Goal: Task Accomplishment & Management: Complete application form

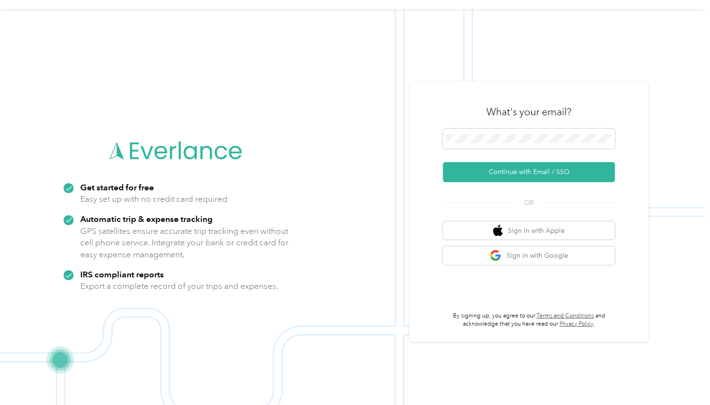
scroll to position [15, 0]
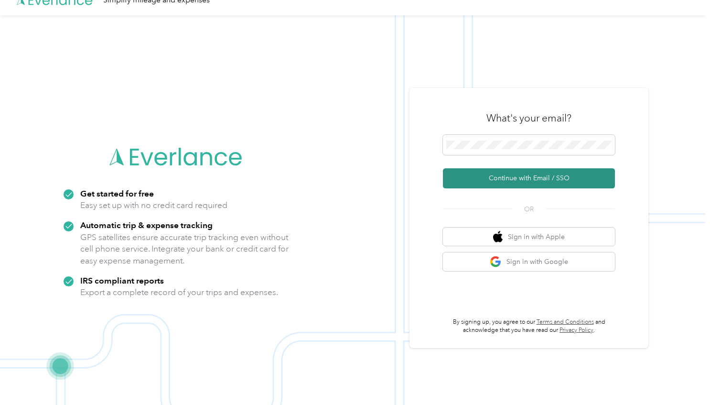
click at [518, 177] on button "Continue with Email / SSO" at bounding box center [529, 178] width 172 height 20
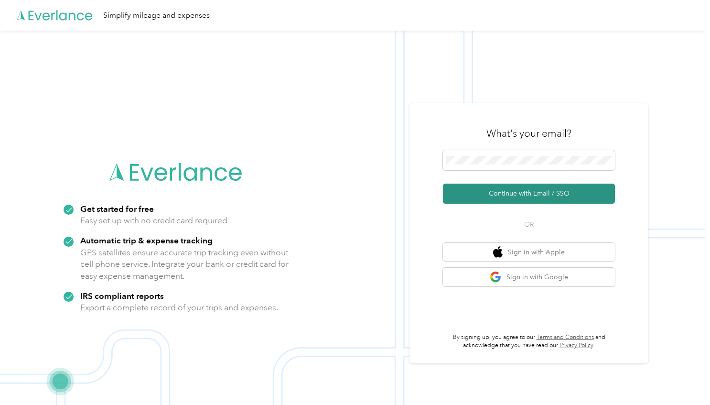
click at [529, 190] on button "Continue with Email / SSO" at bounding box center [529, 194] width 172 height 20
